Goal: Task Accomplishment & Management: Manage account settings

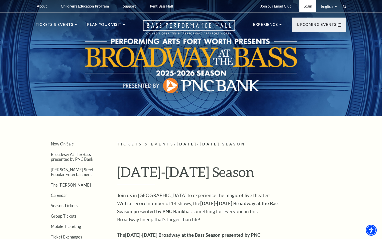
click at [311, 7] on link "Login" at bounding box center [307, 6] width 17 height 12
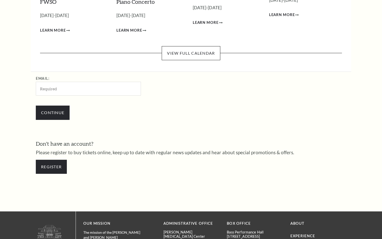
scroll to position [148, 0]
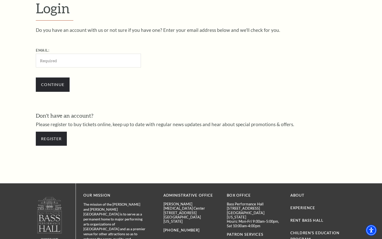
click at [90, 61] on input "Email:" at bounding box center [88, 61] width 105 height 14
type input "[EMAIL_ADDRESS][DOMAIN_NAME]"
click at [63, 86] on input "Continue" at bounding box center [53, 84] width 34 height 14
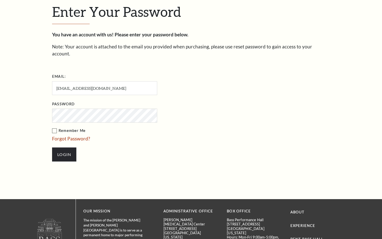
scroll to position [153, 0]
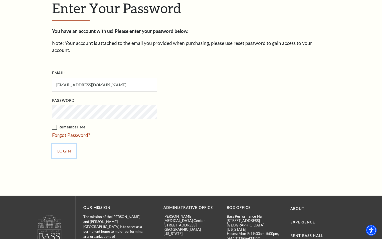
click at [70, 144] on input "Login" at bounding box center [64, 151] width 24 height 14
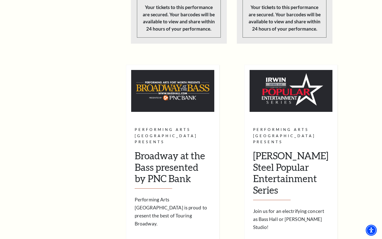
scroll to position [602, 0]
